Goal: Download file/media

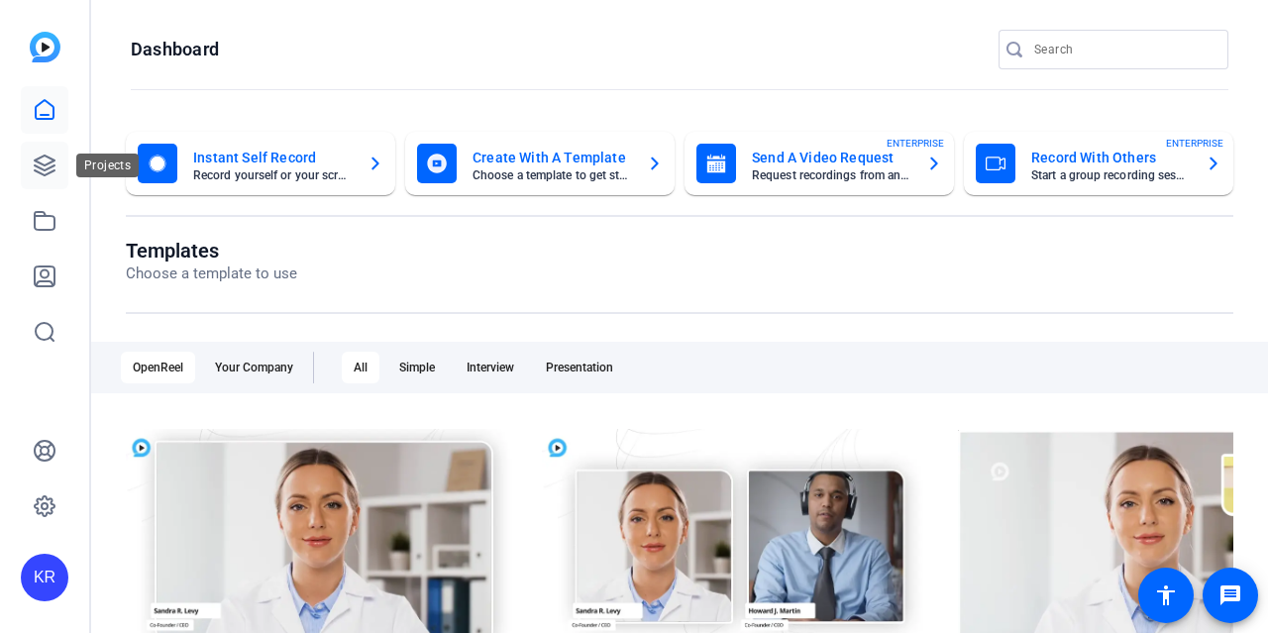
click at [38, 171] on icon at bounding box center [45, 165] width 20 height 20
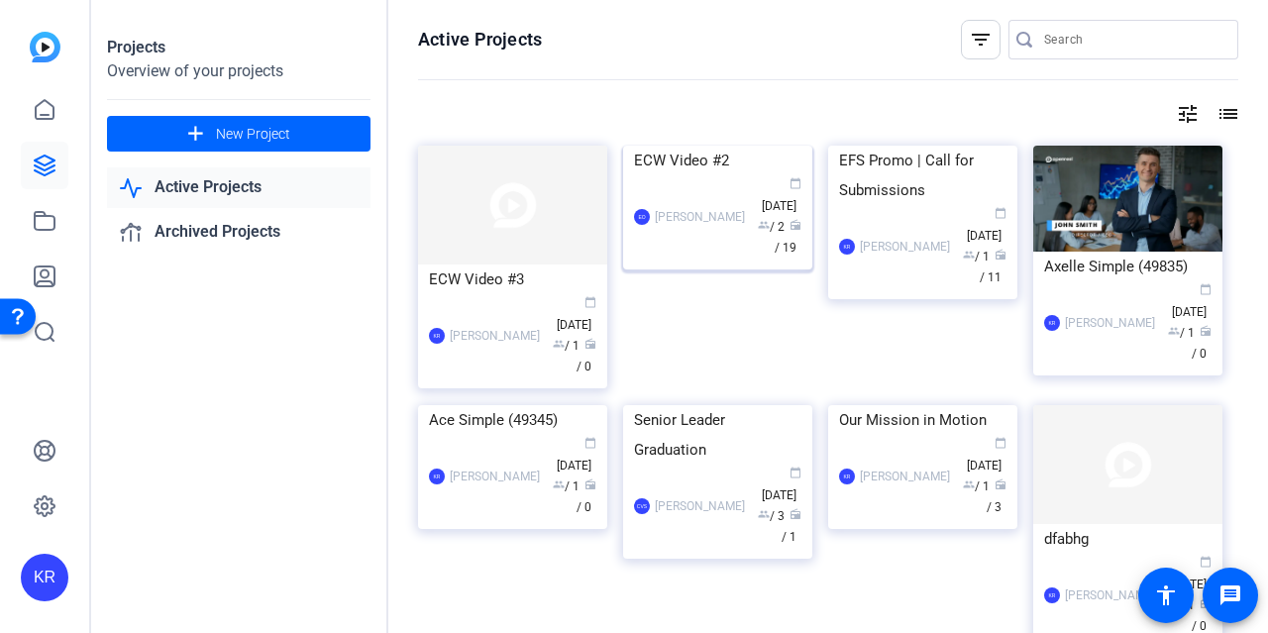
click at [738, 146] on img at bounding box center [717, 146] width 189 height 0
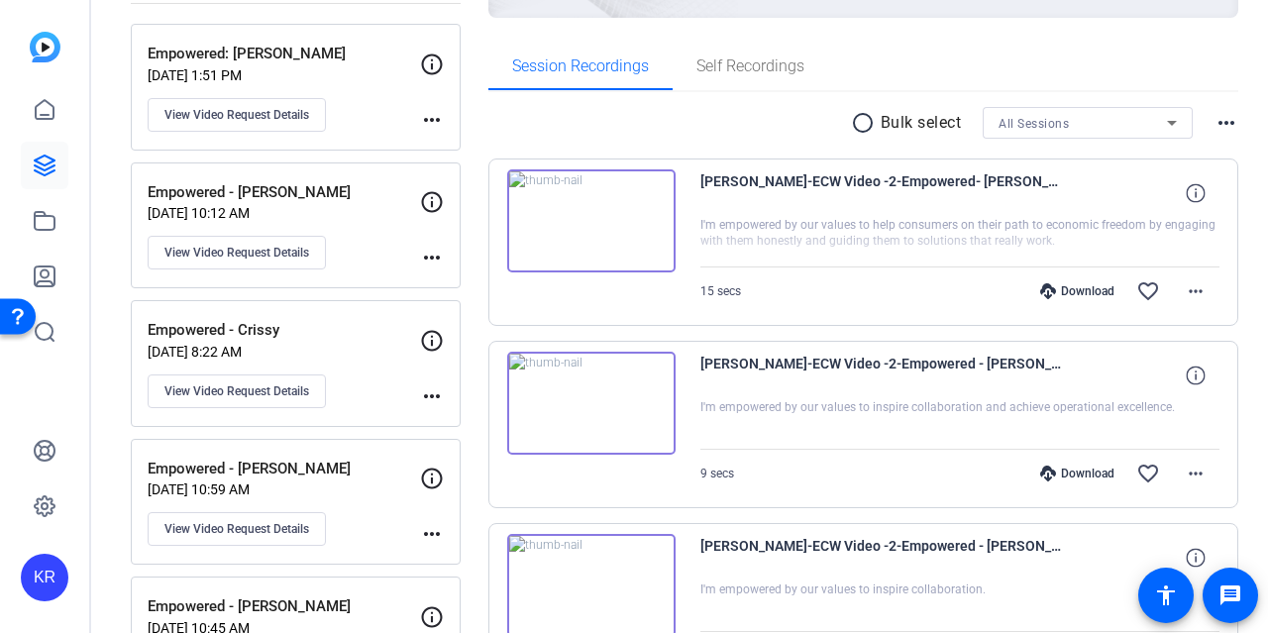
scroll to position [297, 0]
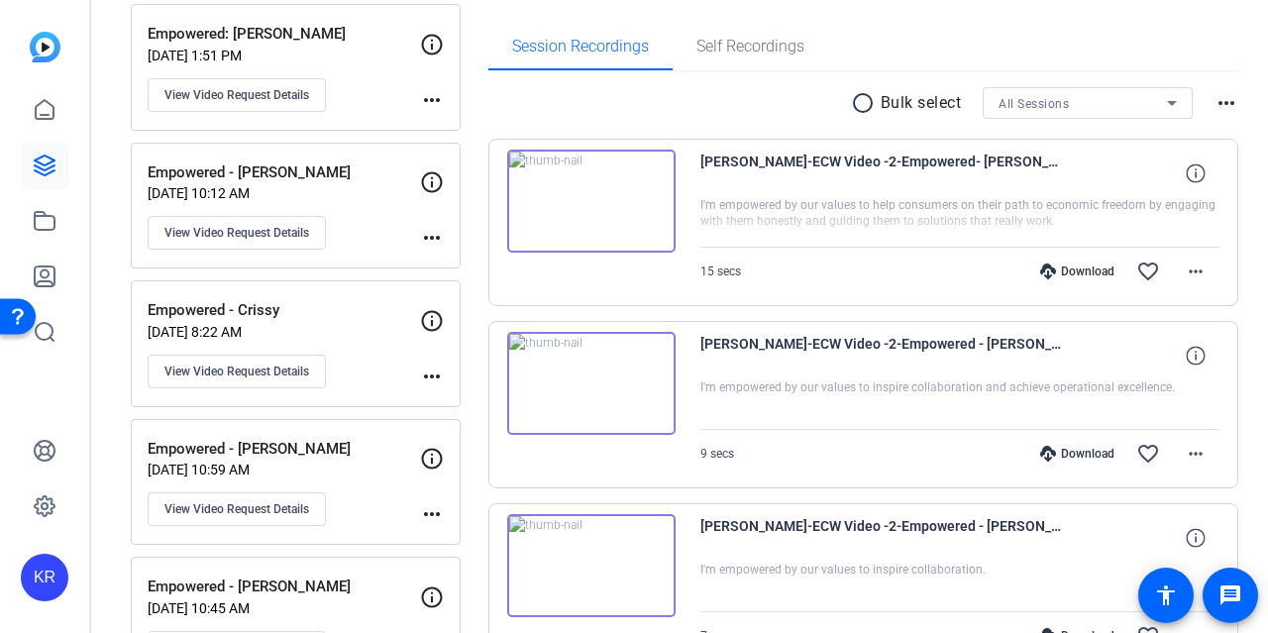
click at [560, 202] on img at bounding box center [591, 201] width 168 height 103
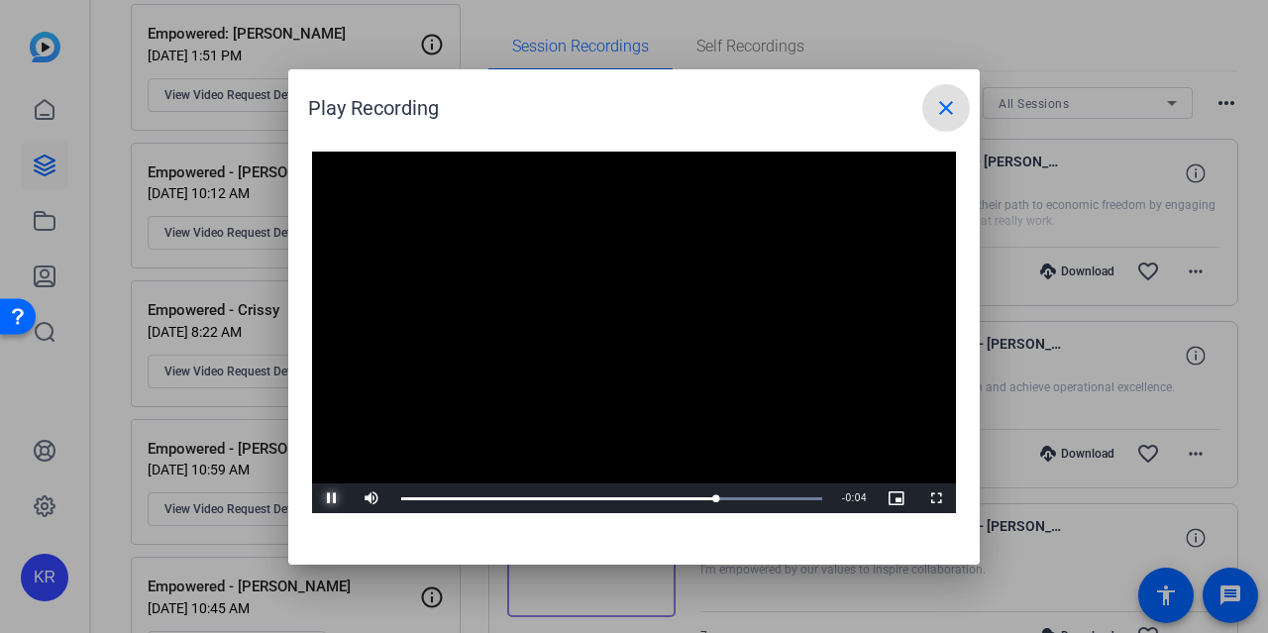
click at [322, 498] on span "Video Player" at bounding box center [332, 498] width 40 height 0
click at [951, 110] on mat-icon "close" at bounding box center [946, 108] width 24 height 24
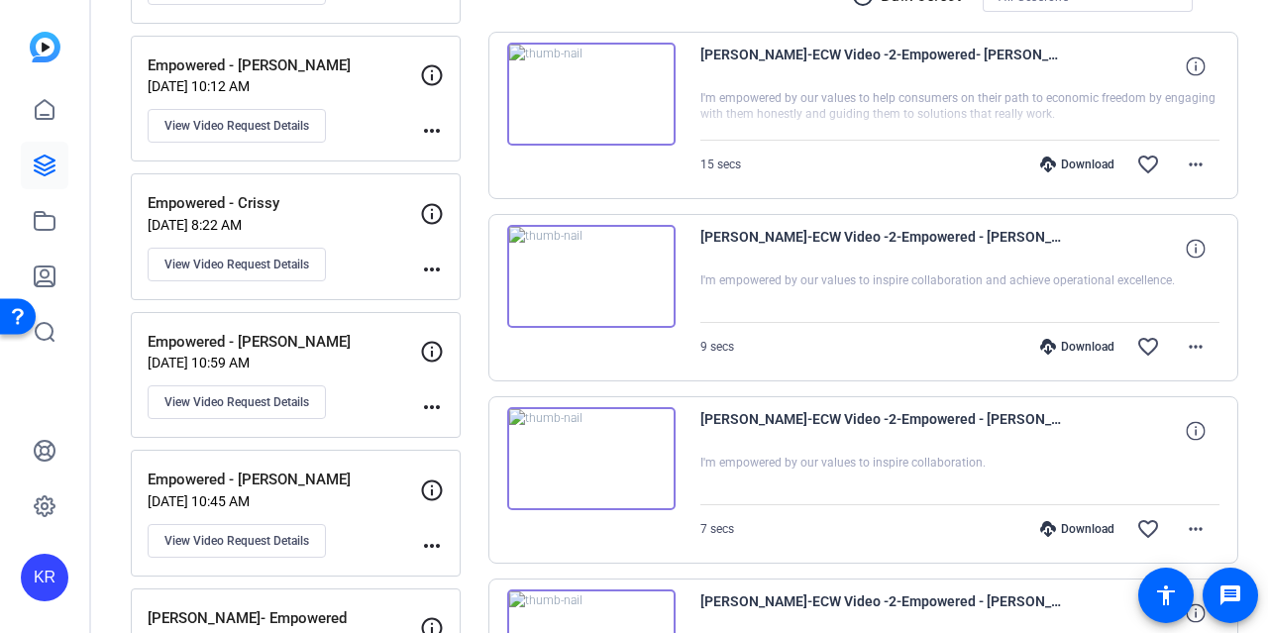
scroll to position [198, 0]
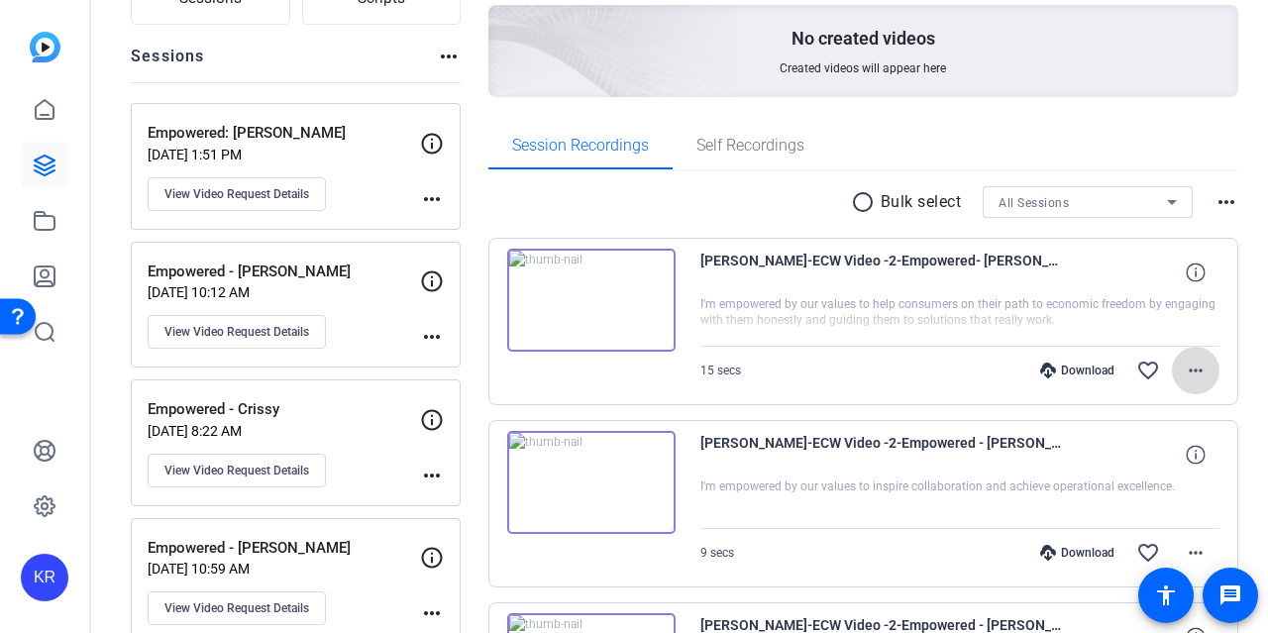
click at [1183, 363] on mat-icon "more_horiz" at bounding box center [1195, 370] width 24 height 24
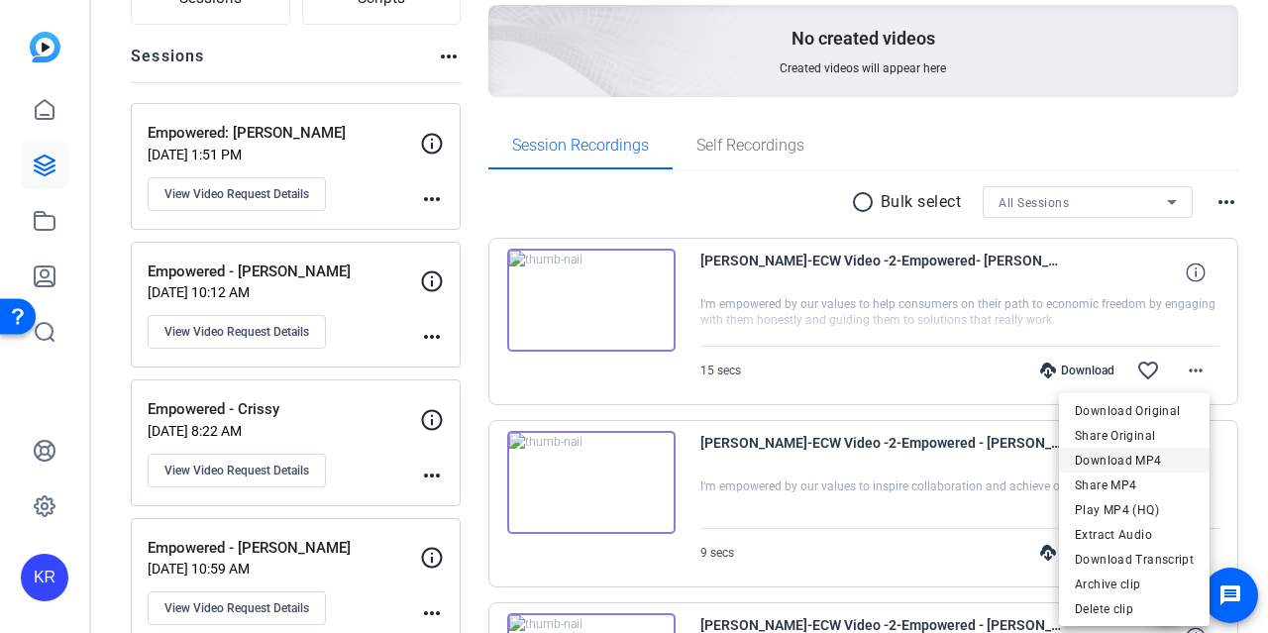
click at [1174, 453] on span "Download MP4" at bounding box center [1133, 461] width 119 height 24
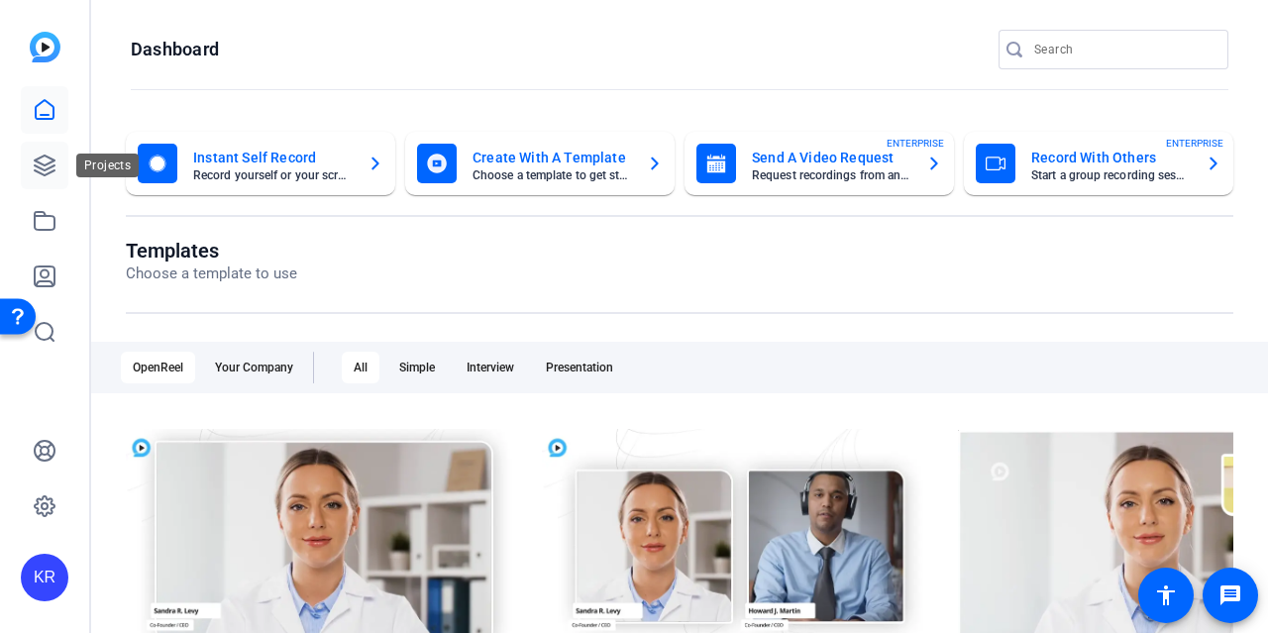
click at [41, 159] on icon at bounding box center [45, 165] width 24 height 24
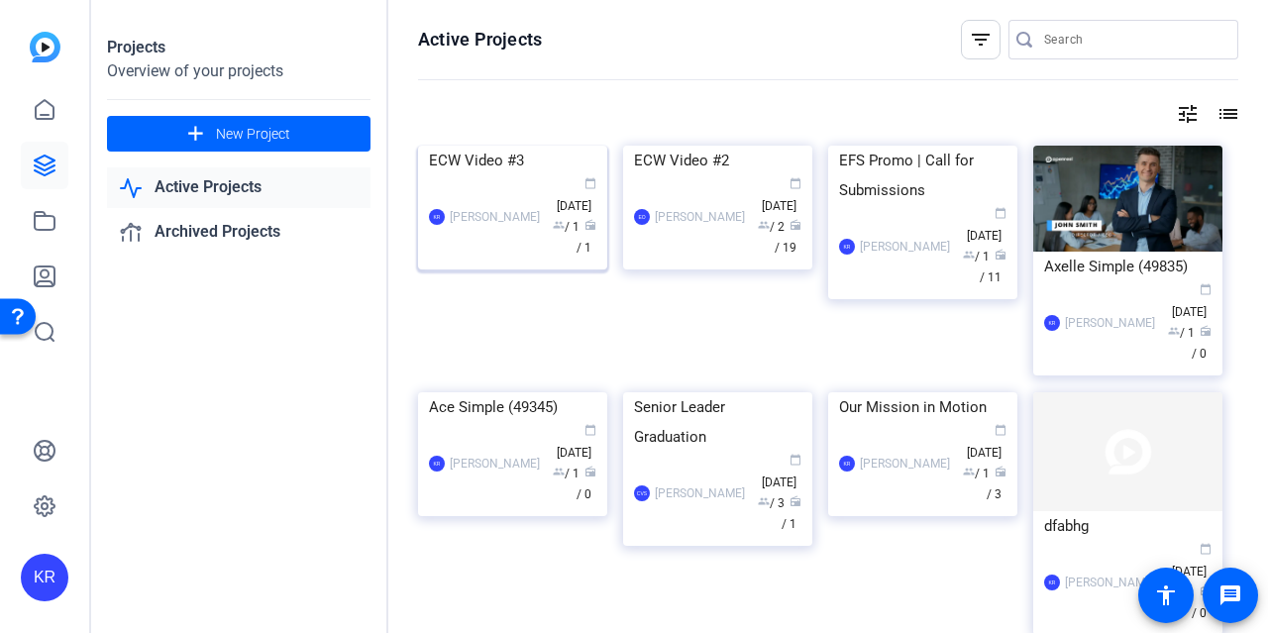
click at [566, 146] on img at bounding box center [512, 146] width 189 height 0
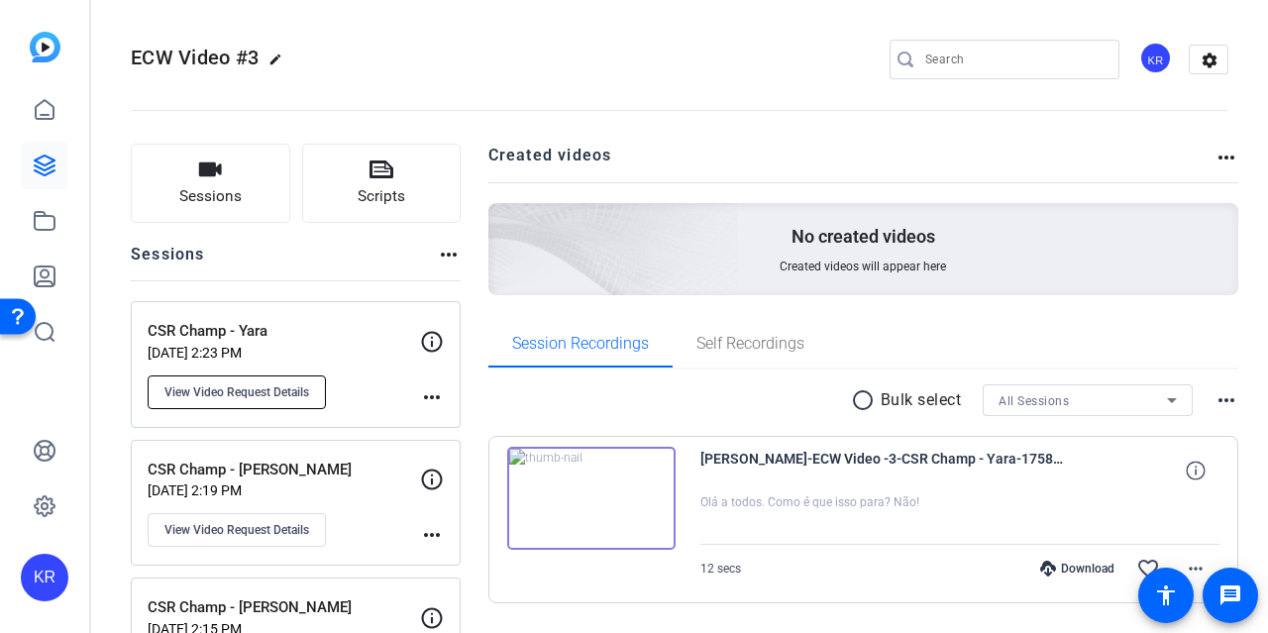
scroll to position [91, 0]
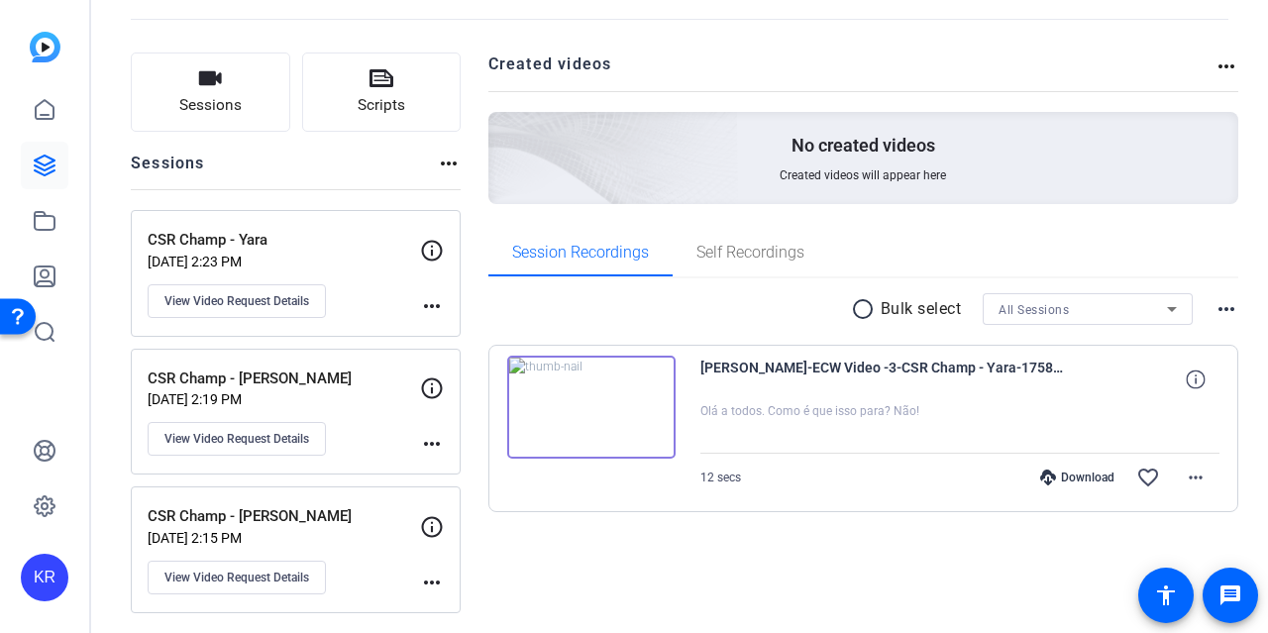
drag, startPoint x: 834, startPoint y: 405, endPoint x: 930, endPoint y: 411, distance: 96.2
click at [930, 411] on div at bounding box center [960, 428] width 520 height 50
drag, startPoint x: 919, startPoint y: 411, endPoint x: 852, endPoint y: 409, distance: 67.4
click at [852, 409] on div at bounding box center [960, 428] width 520 height 50
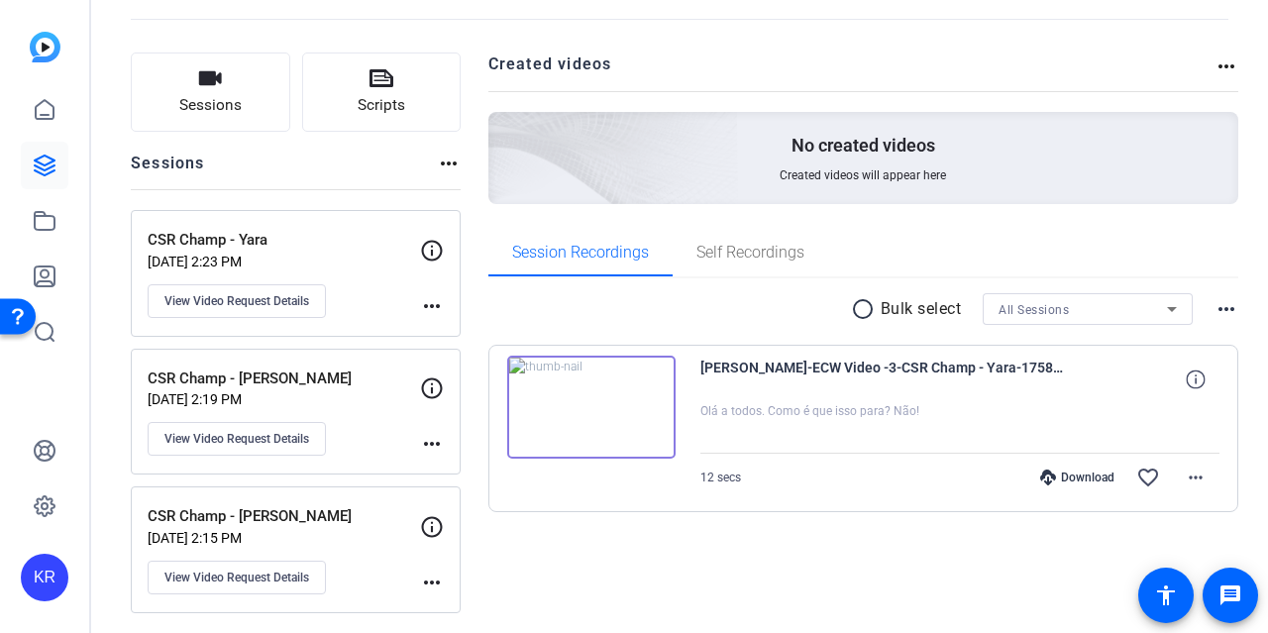
click at [608, 395] on img at bounding box center [591, 407] width 168 height 103
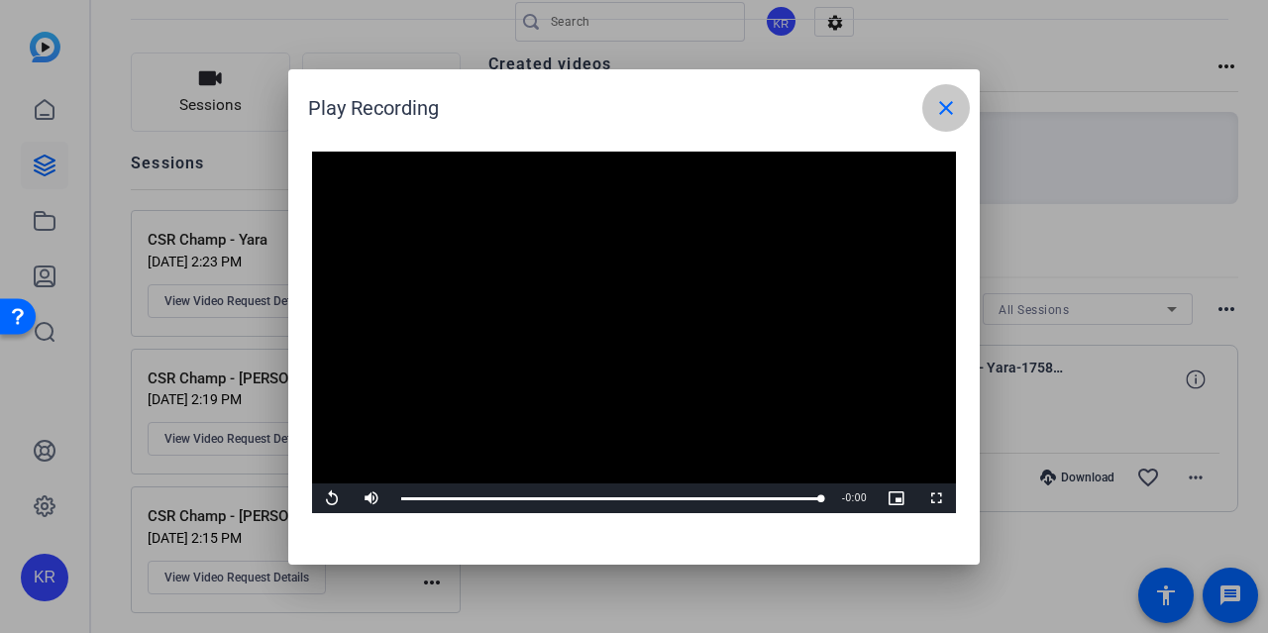
click at [955, 114] on mat-icon "close" at bounding box center [946, 108] width 24 height 24
